Goal: Find specific page/section: Find specific page/section

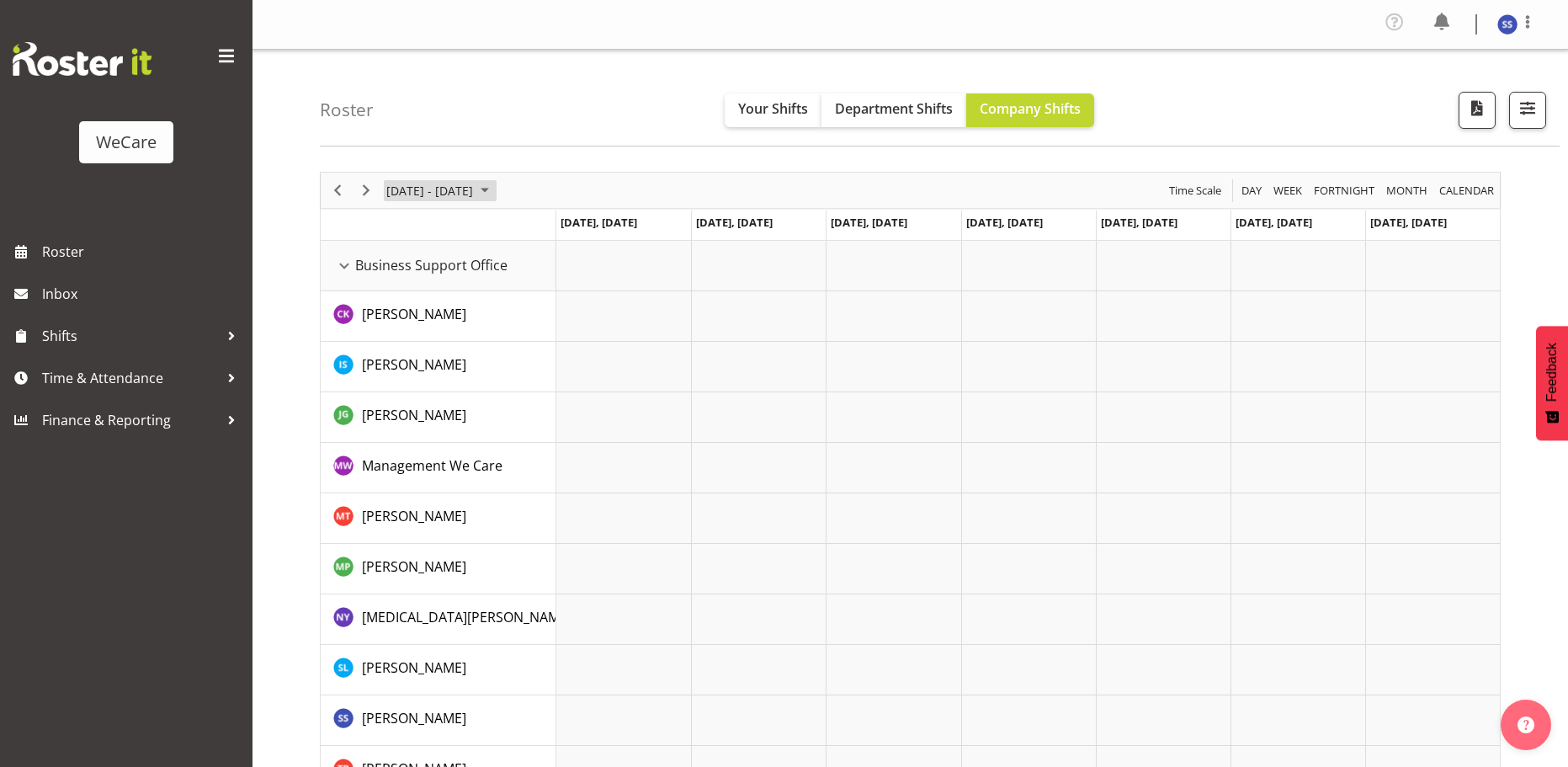
click at [494, 193] on span "June 24 - 30, 2024" at bounding box center [484, 190] width 20 height 21
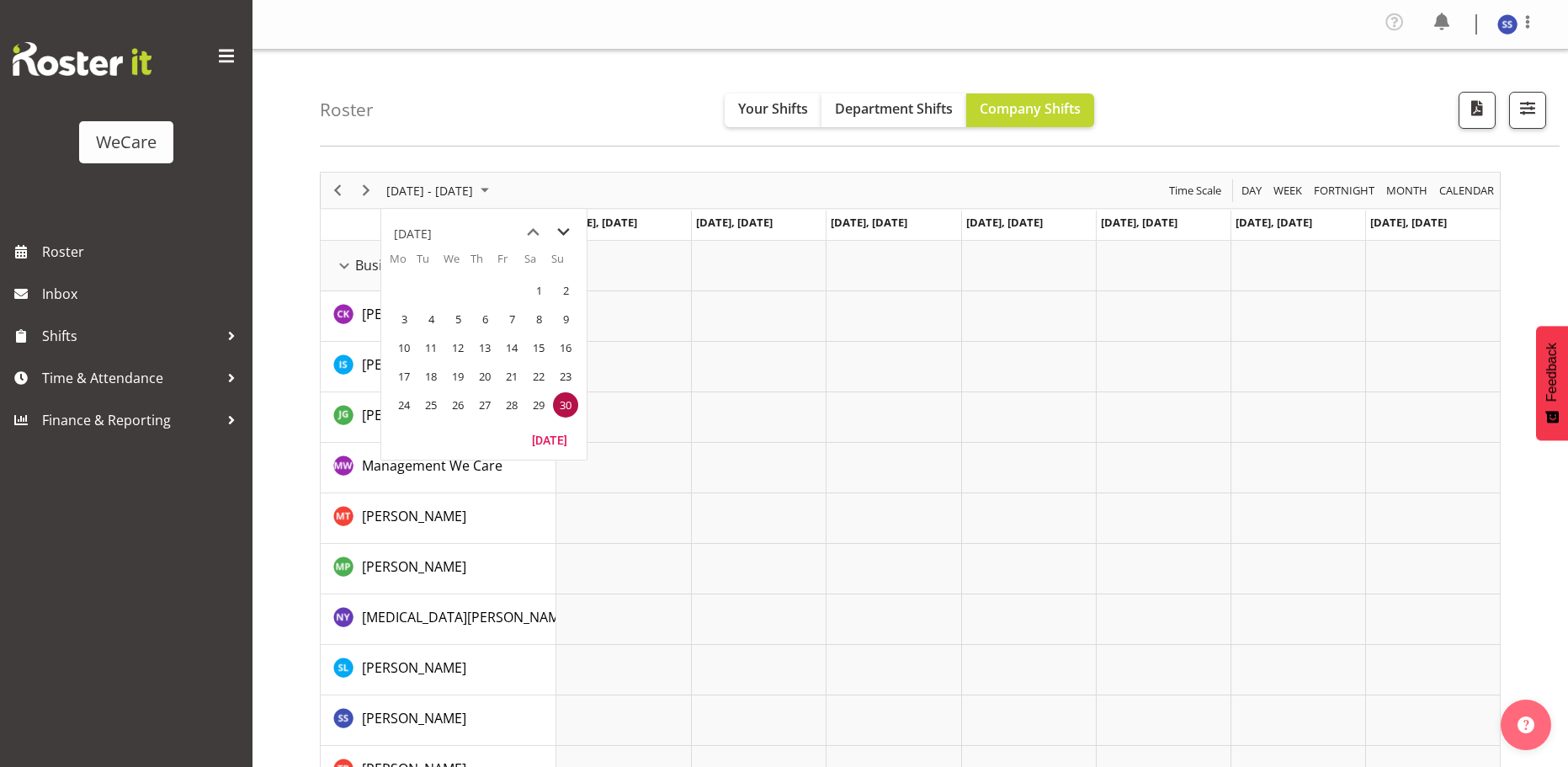
click at [549, 228] on span "next month" at bounding box center [563, 232] width 30 height 31
click at [558, 226] on span "next month" at bounding box center [563, 232] width 30 height 31
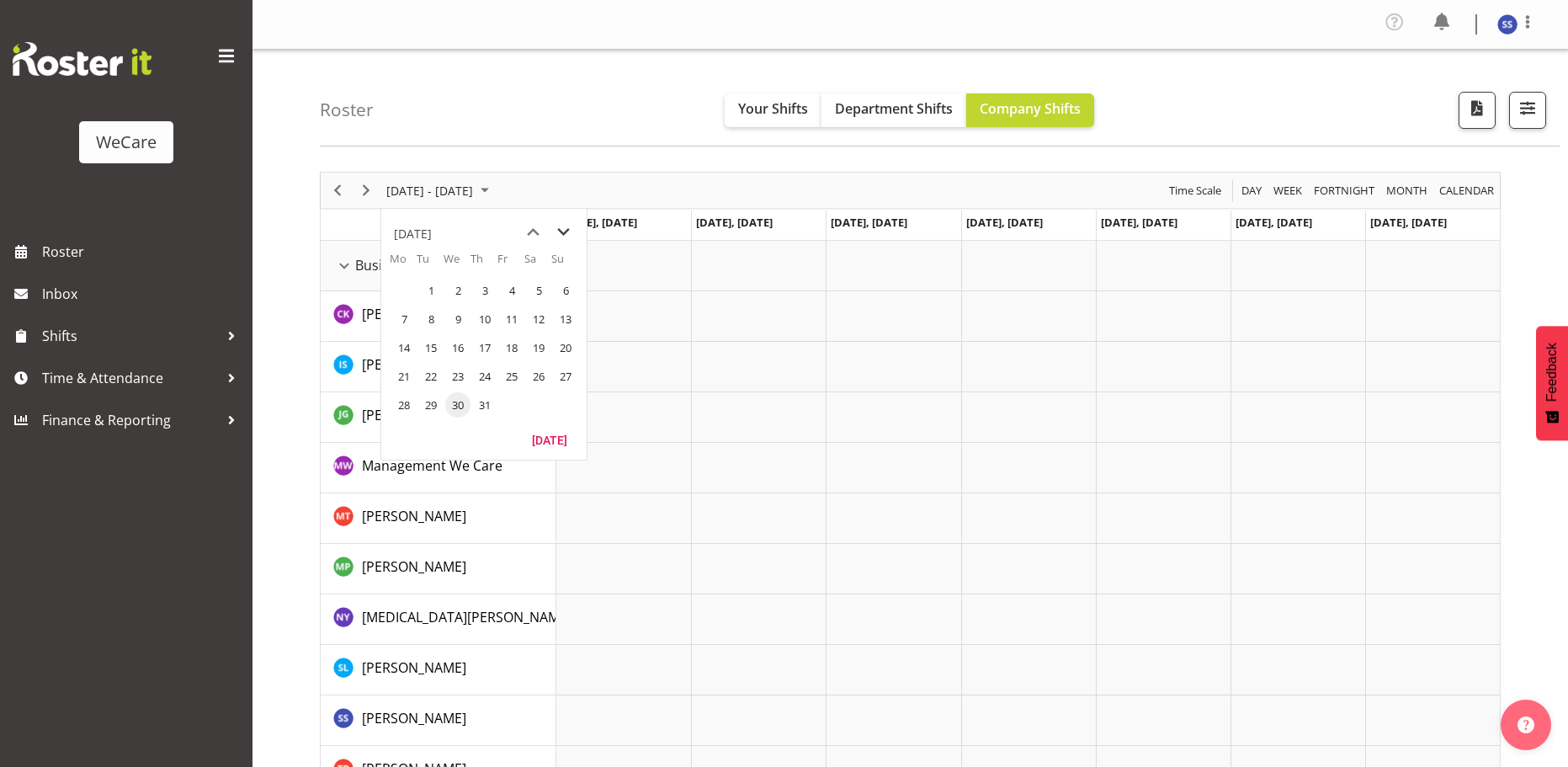
click at [558, 226] on span "next month" at bounding box center [563, 232] width 30 height 31
drag, startPoint x: 558, startPoint y: 226, endPoint x: 561, endPoint y: 235, distance: 9.5
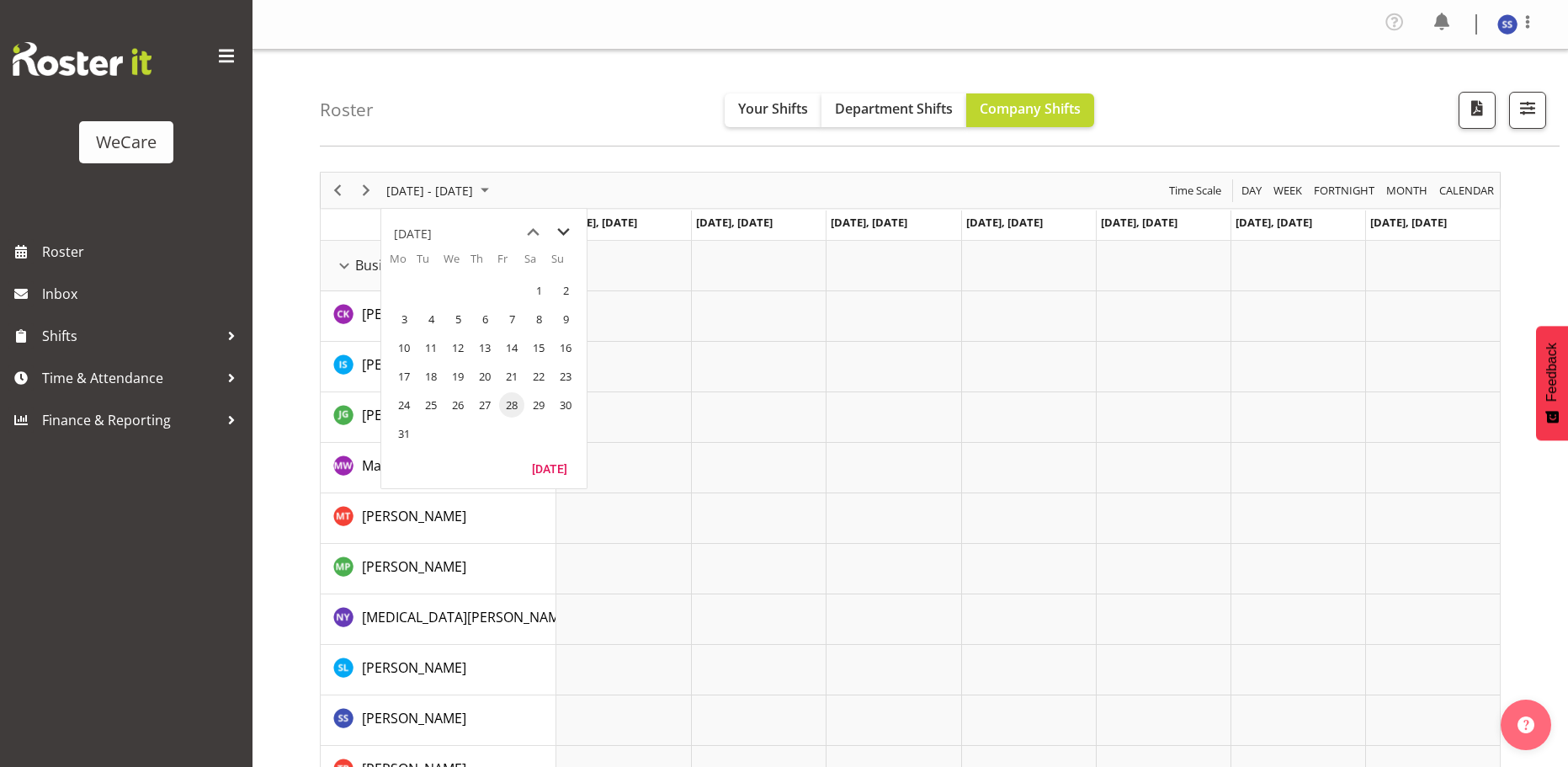
click at [561, 235] on span "next month" at bounding box center [563, 232] width 30 height 31
click at [564, 233] on span "next month" at bounding box center [563, 232] width 30 height 31
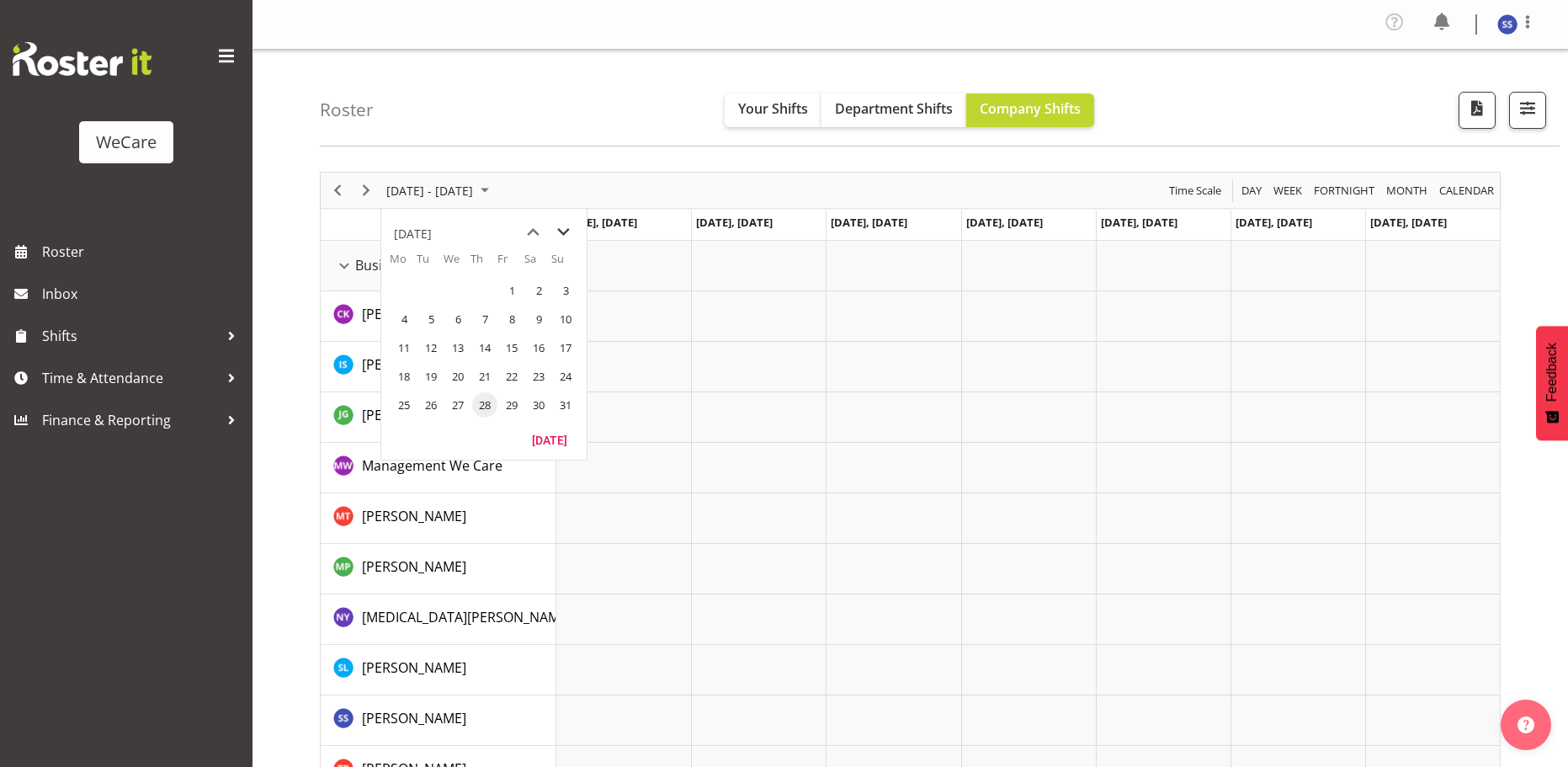
click at [564, 233] on span "next month" at bounding box center [563, 232] width 30 height 31
click at [404, 322] on span "8" at bounding box center [404, 319] width 25 height 25
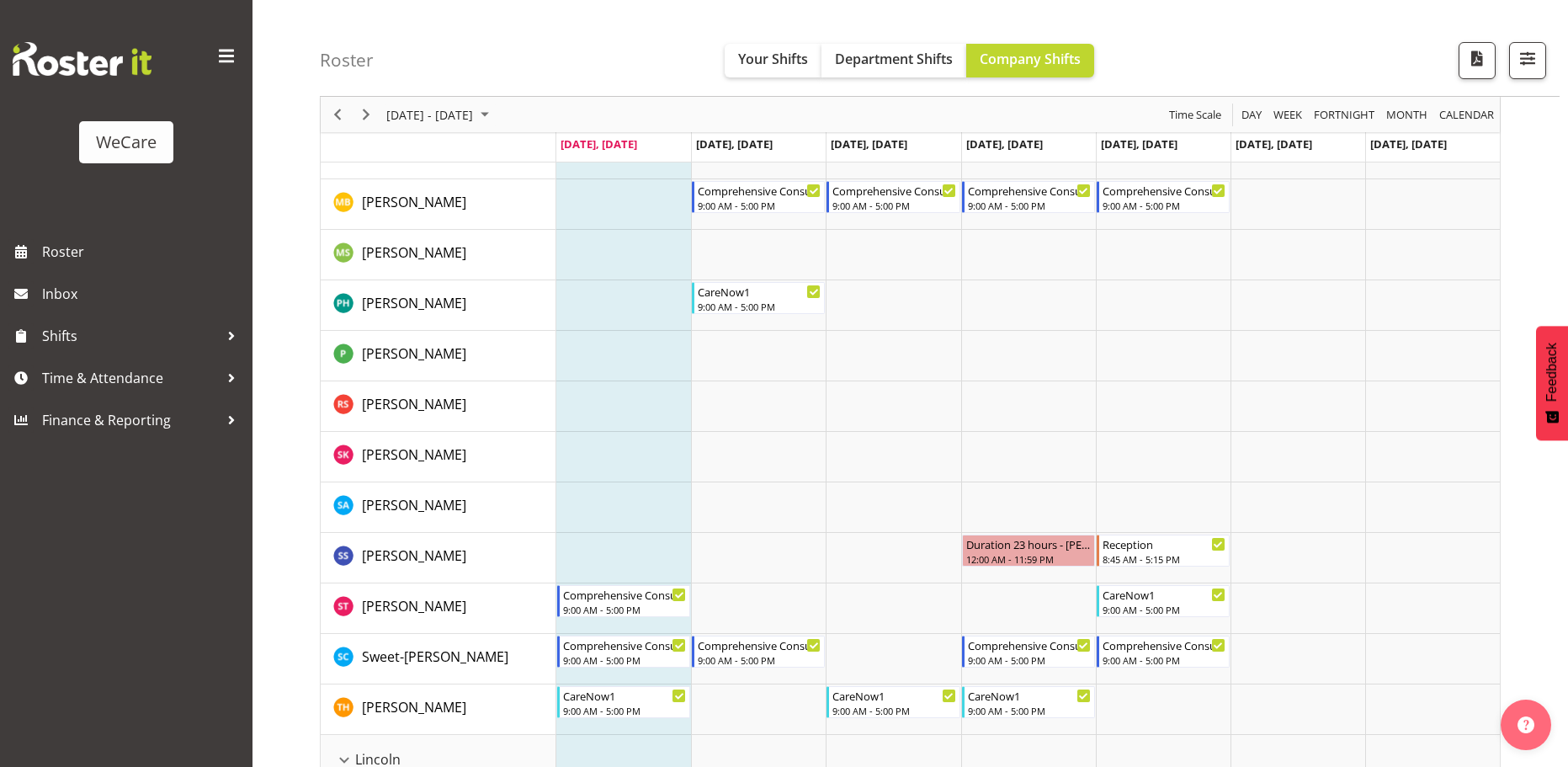
scroll to position [2104, 0]
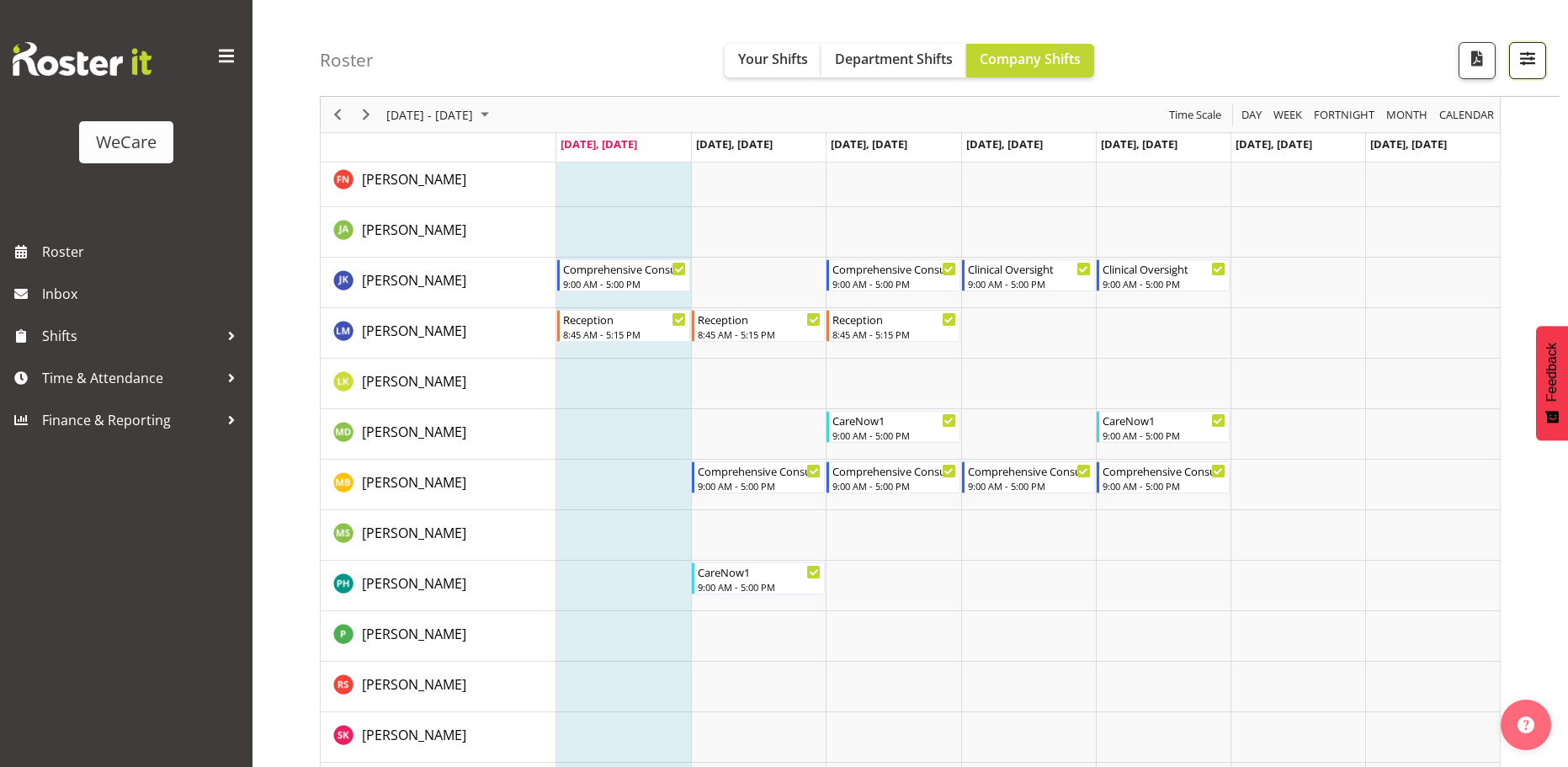
click at [1522, 52] on span "button" at bounding box center [1527, 58] width 22 height 22
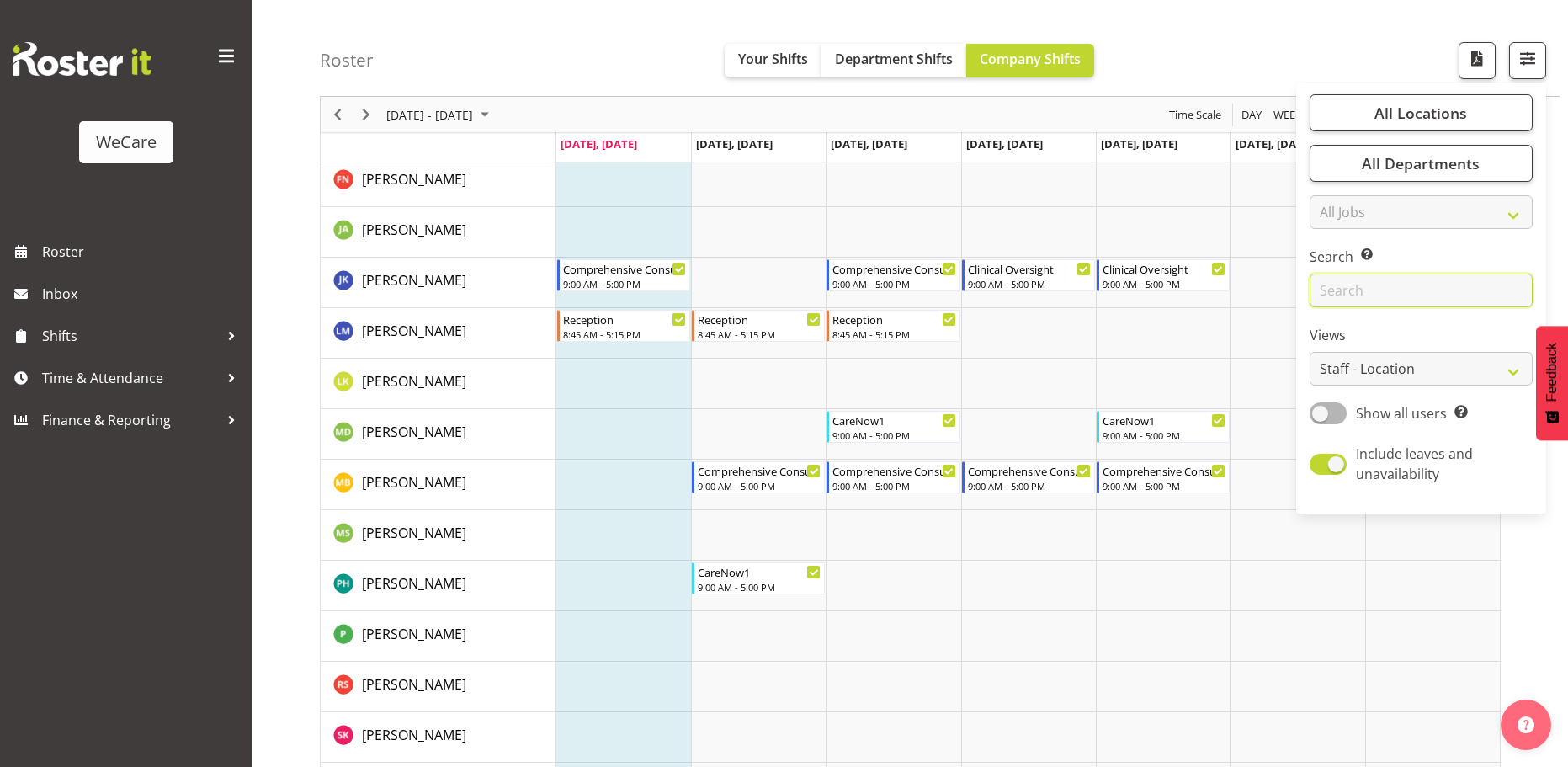
click at [1386, 287] on input "text" at bounding box center [1420, 290] width 223 height 34
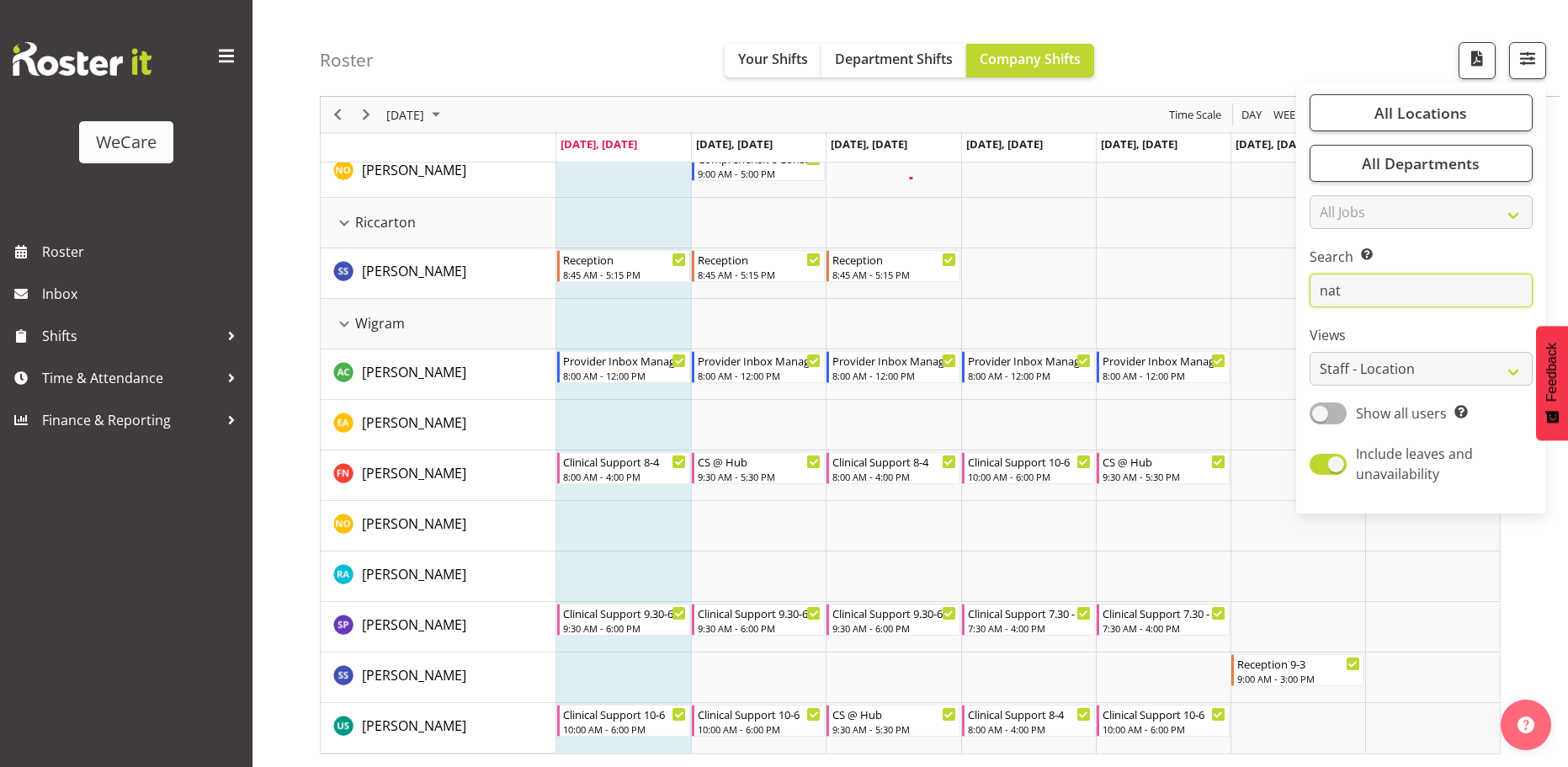
scroll to position [66, 0]
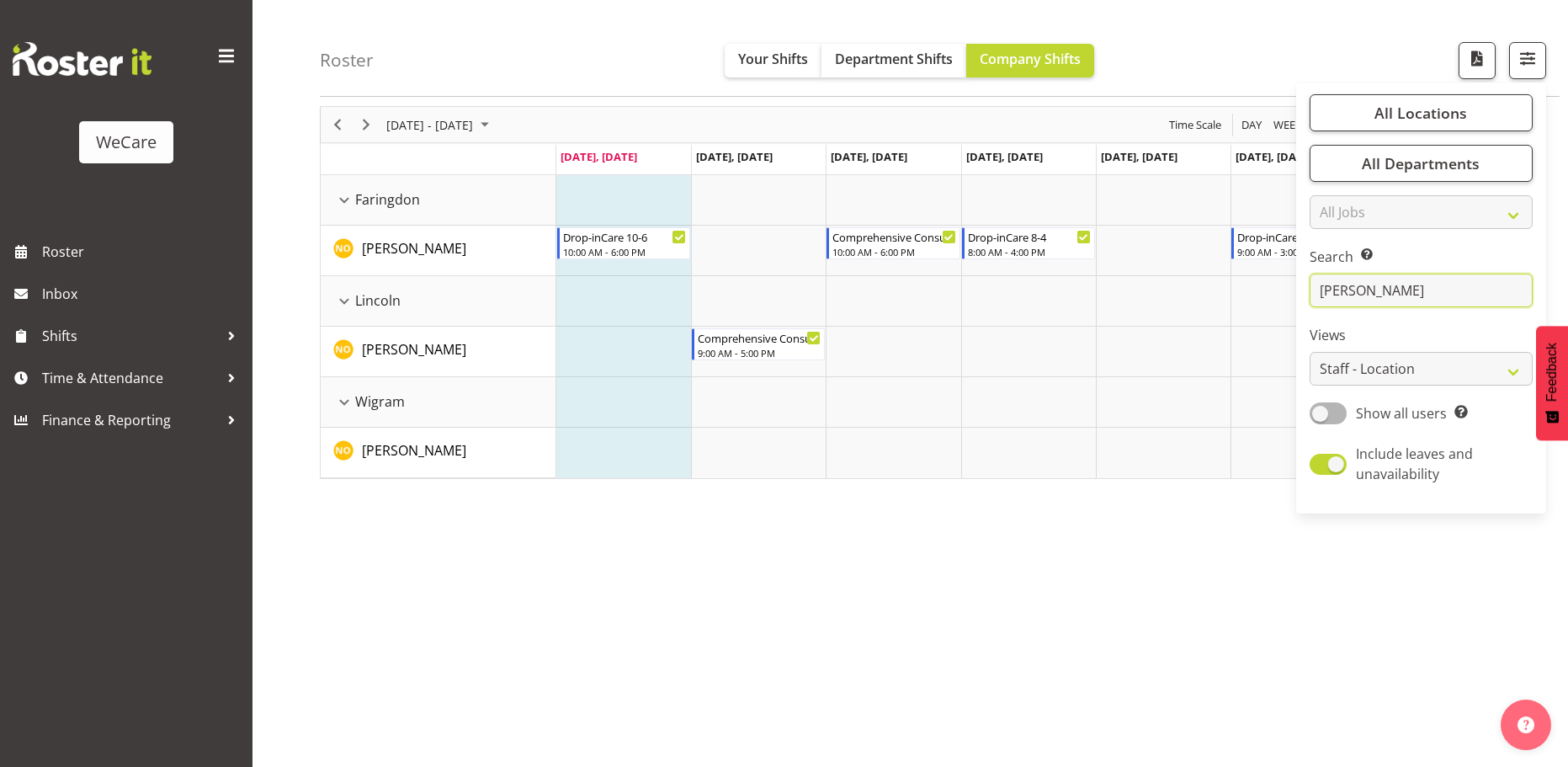
type input "[PERSON_NAME]"
drag, startPoint x: 1126, startPoint y: 558, endPoint x: 1131, endPoint y: 549, distance: 10.3
click at [1129, 557] on div "[DATE] - [DATE] [DATE] Day Week Fortnight Month calendar Month Agenda Time Scal…" at bounding box center [943, 430] width 1247 height 674
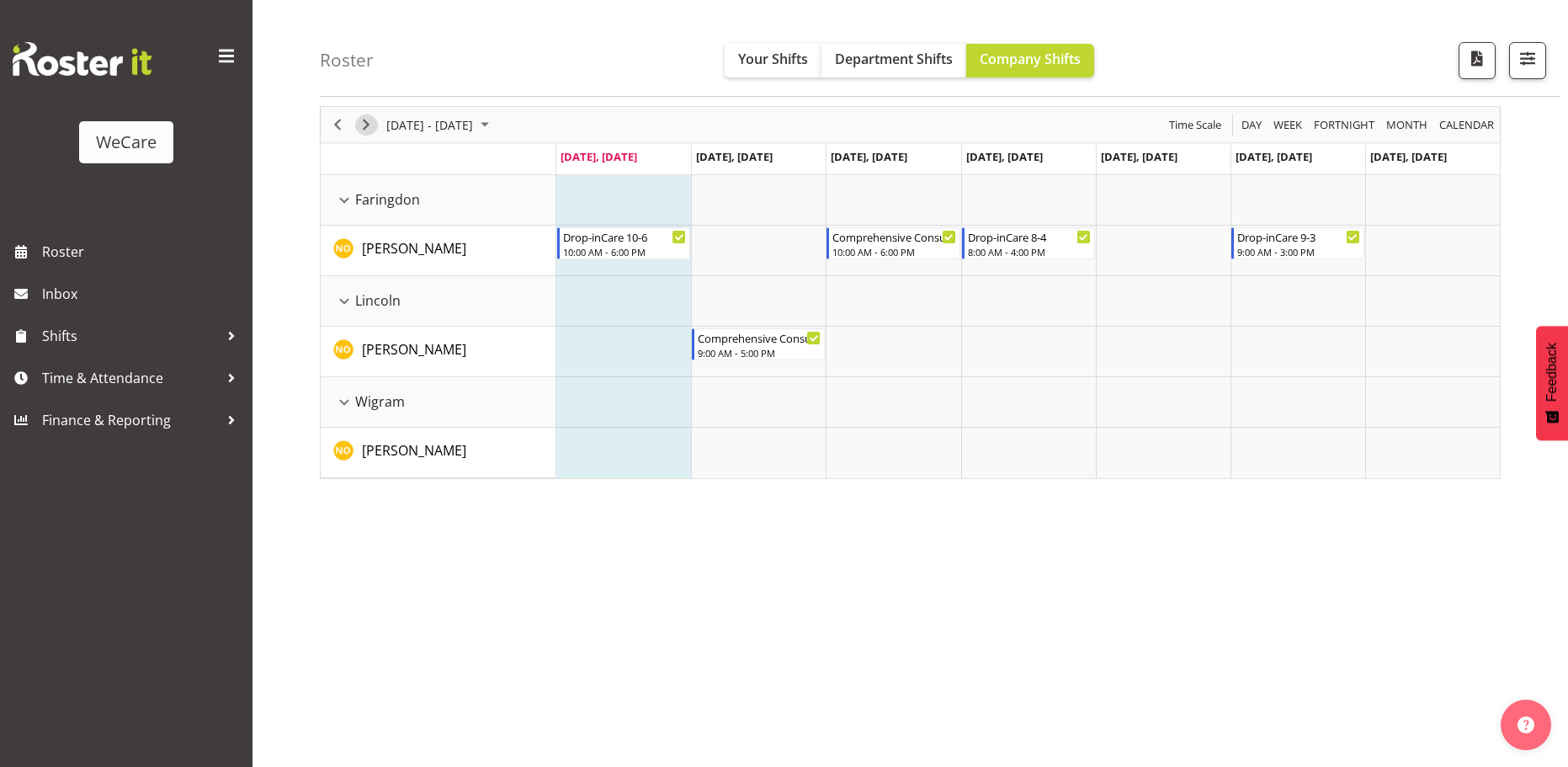
click at [370, 125] on span "Next" at bounding box center [365, 125] width 20 height 21
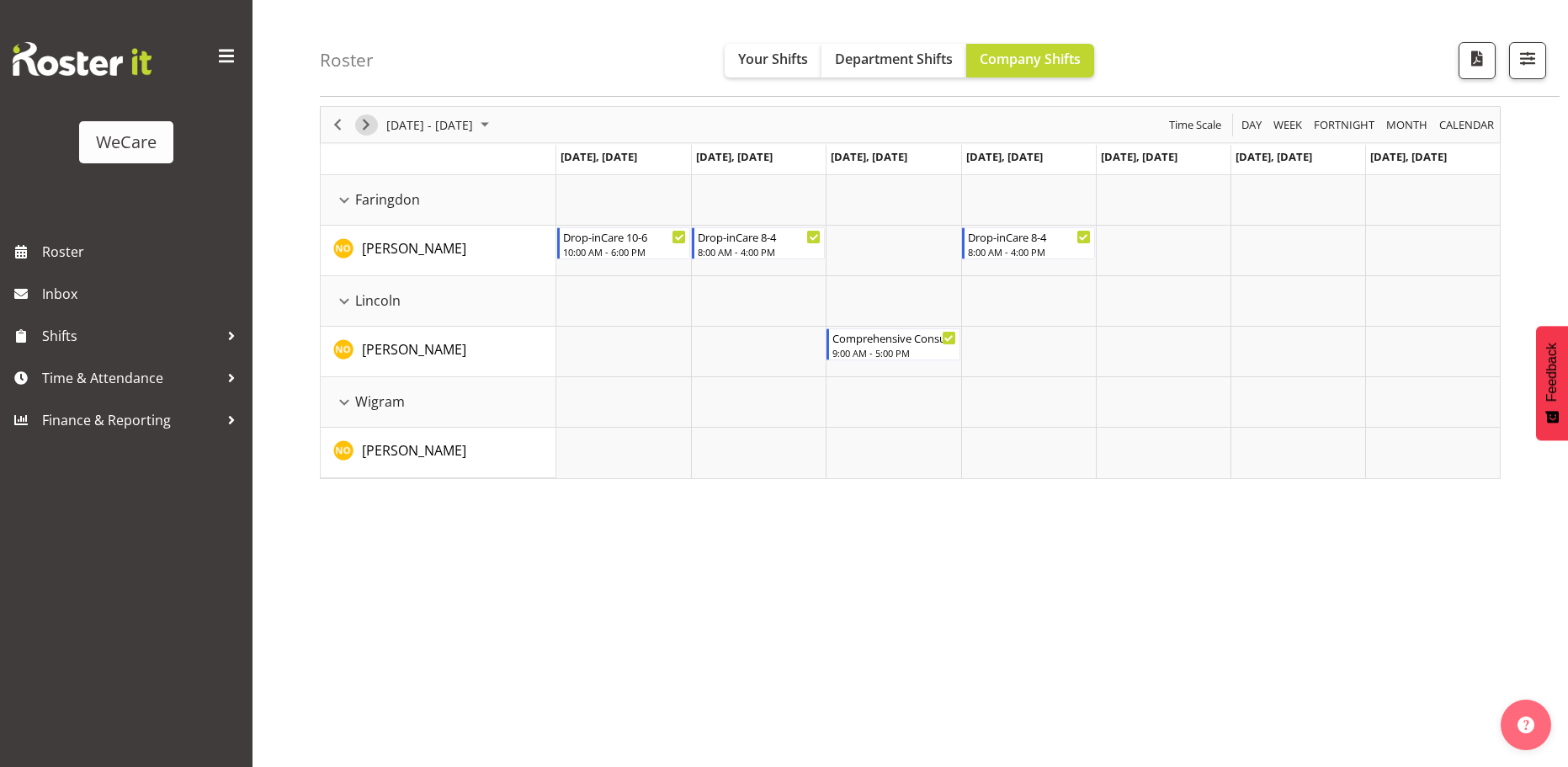
click at [368, 126] on span "Next" at bounding box center [365, 125] width 20 height 21
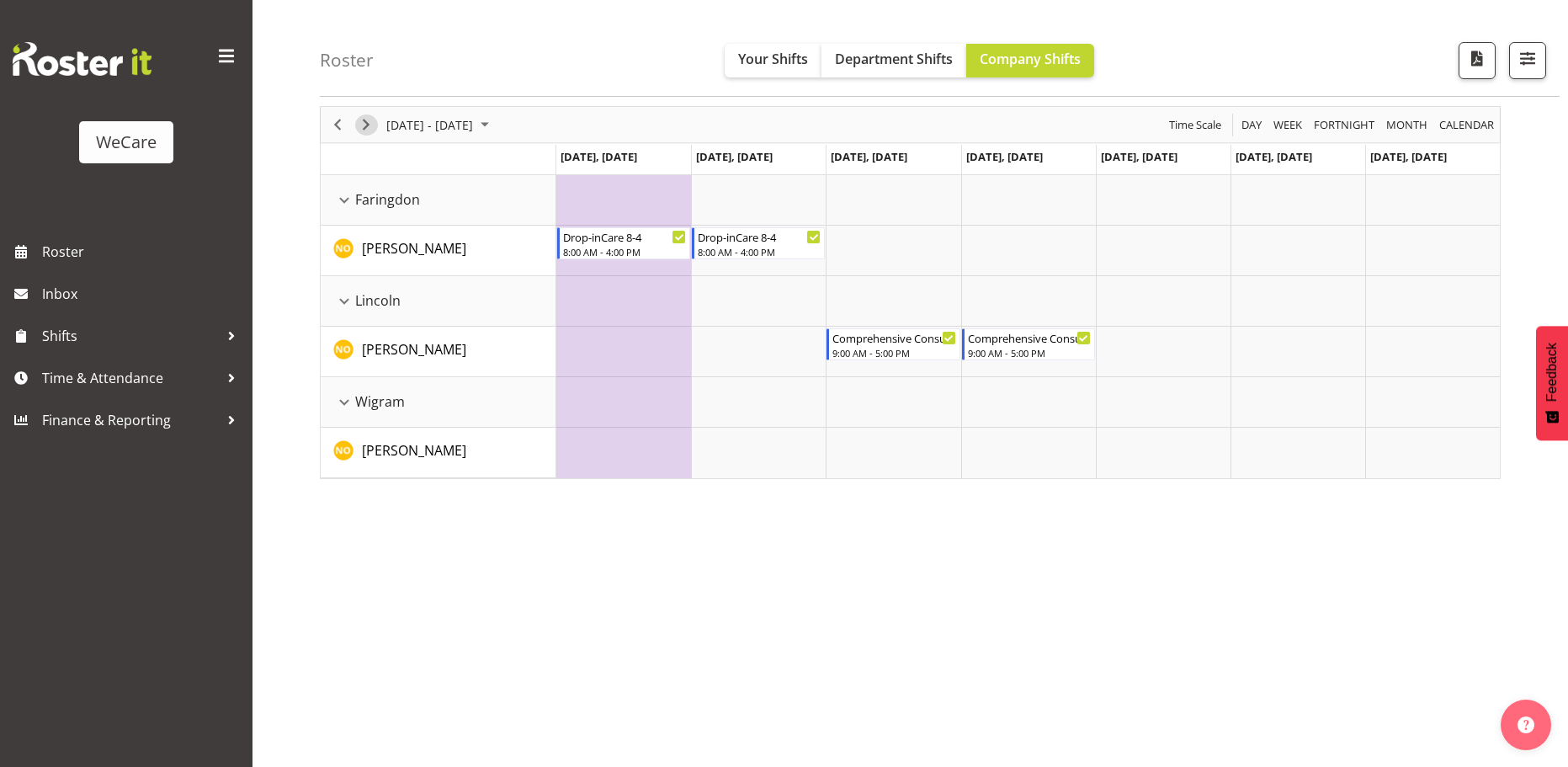
click at [365, 125] on span "Next" at bounding box center [365, 125] width 20 height 21
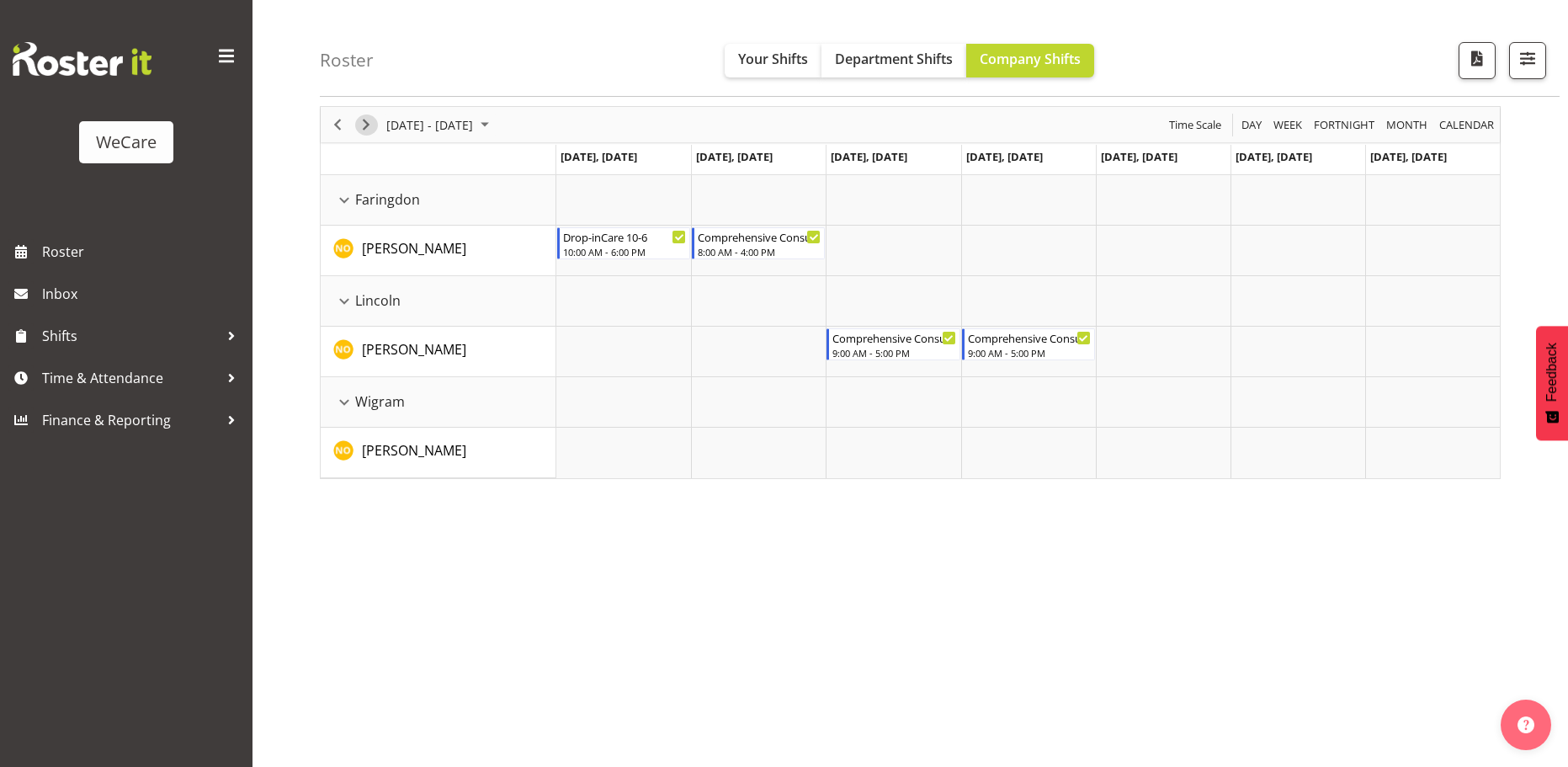
click at [368, 124] on span "Next" at bounding box center [365, 125] width 20 height 21
